Goal: Navigation & Orientation: Understand site structure

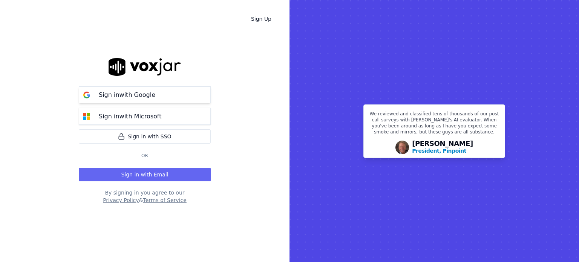
click at [148, 94] on p "Sign in with Google" at bounding box center [127, 94] width 56 height 9
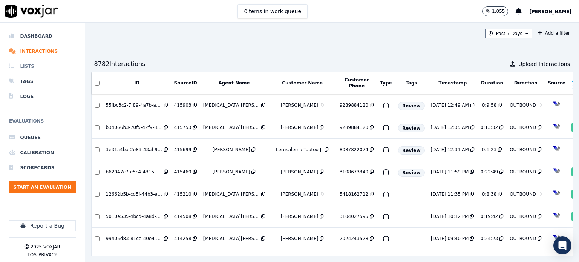
click at [39, 63] on li "Lists" at bounding box center [42, 66] width 67 height 15
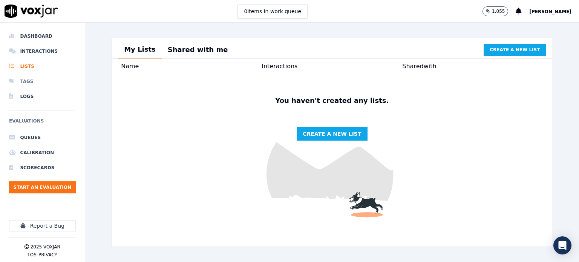
drag, startPoint x: 27, startPoint y: 81, endPoint x: 30, endPoint y: 83, distance: 3.9
click at [26, 82] on li "Tags" at bounding box center [42, 81] width 67 height 15
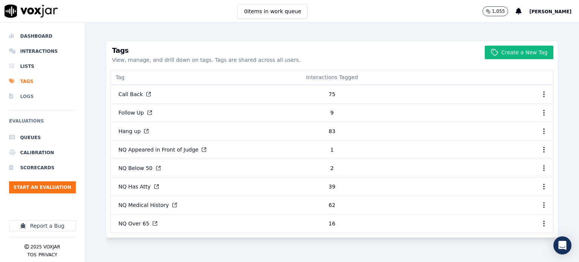
drag, startPoint x: 24, startPoint y: 95, endPoint x: 30, endPoint y: 96, distance: 5.8
click at [24, 95] on li "Logs" at bounding box center [42, 96] width 67 height 15
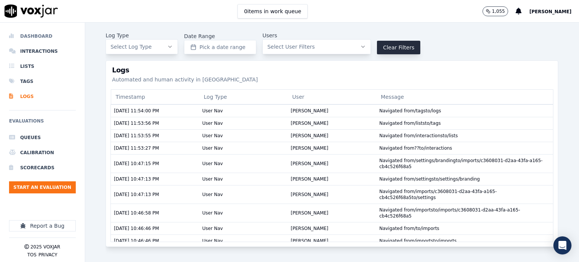
click at [40, 37] on li "Dashboard" at bounding box center [42, 36] width 67 height 15
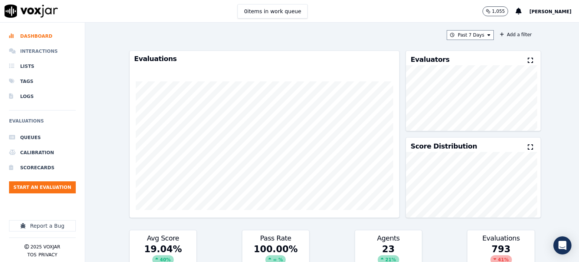
click at [25, 51] on li "Interactions" at bounding box center [42, 51] width 67 height 15
